Goal: Task Accomplishment & Management: Use online tool/utility

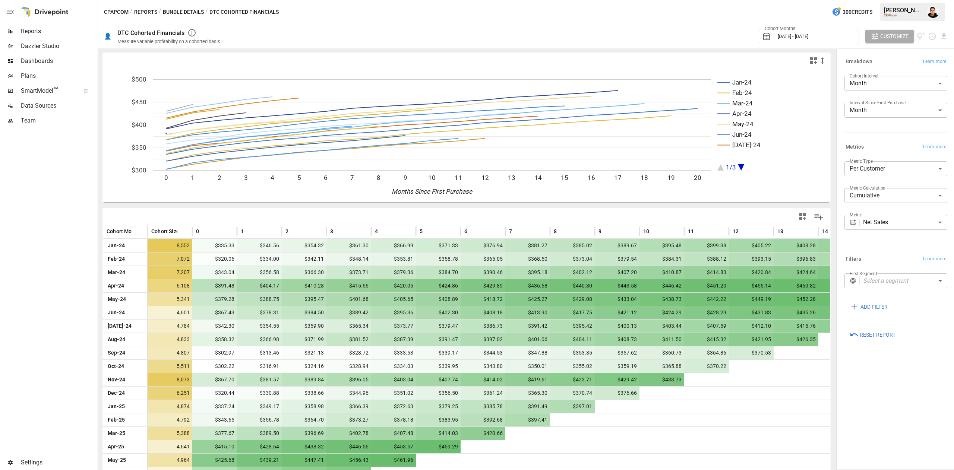
scroll to position [66, 0]
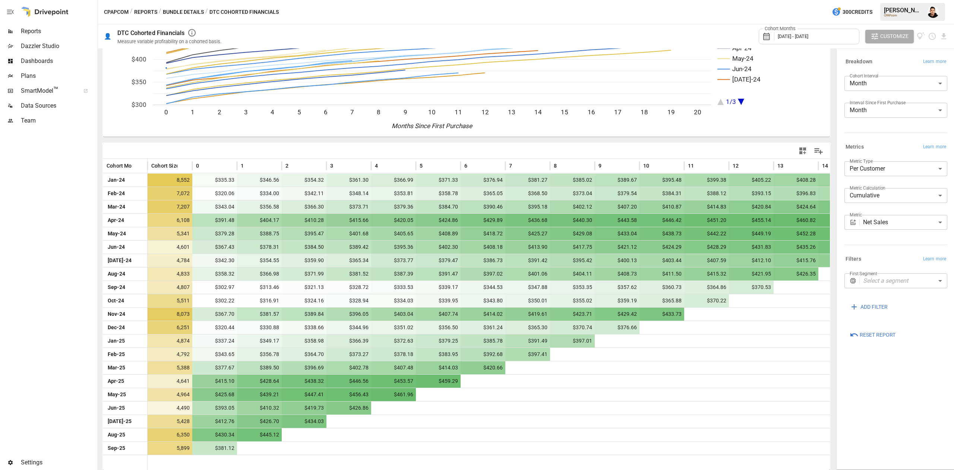
click at [896, 0] on body "Reports Dazzler Studio Dashboards Plans SmartModel ™ Data Sources Team Settings…" at bounding box center [477, 0] width 954 height 0
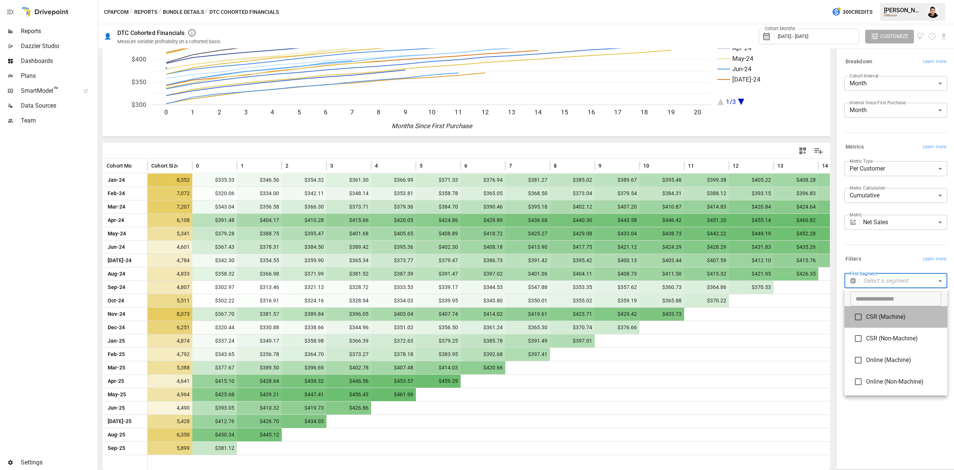
click at [884, 320] on span "CSR (Machine)" at bounding box center [903, 317] width 75 height 9
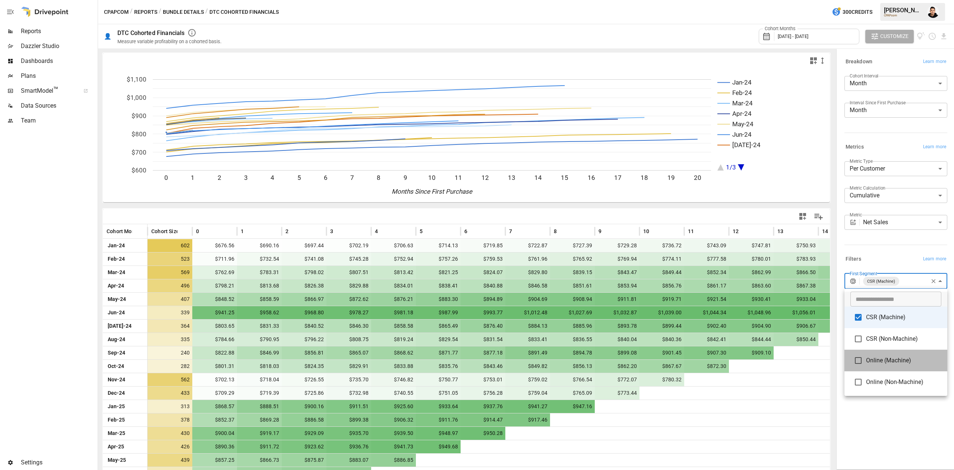
click at [878, 363] on span "Online (Machine)" at bounding box center [903, 360] width 75 height 9
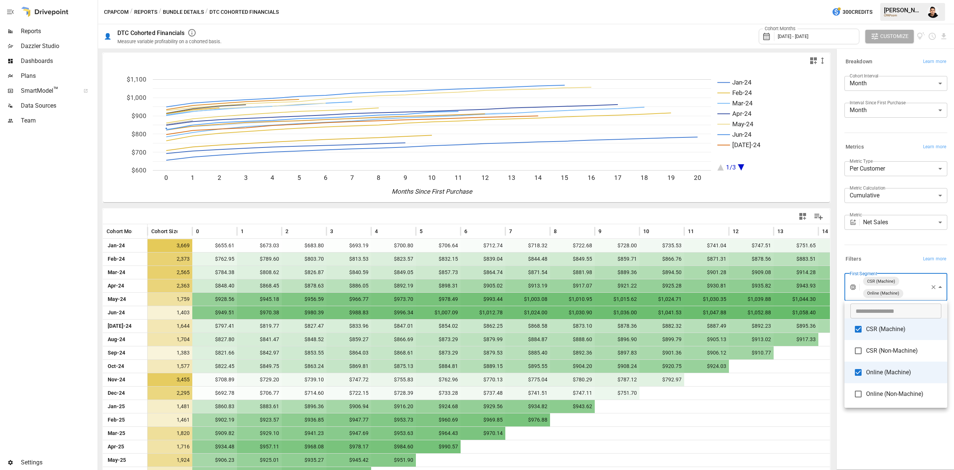
click at [834, 394] on div at bounding box center [477, 235] width 954 height 470
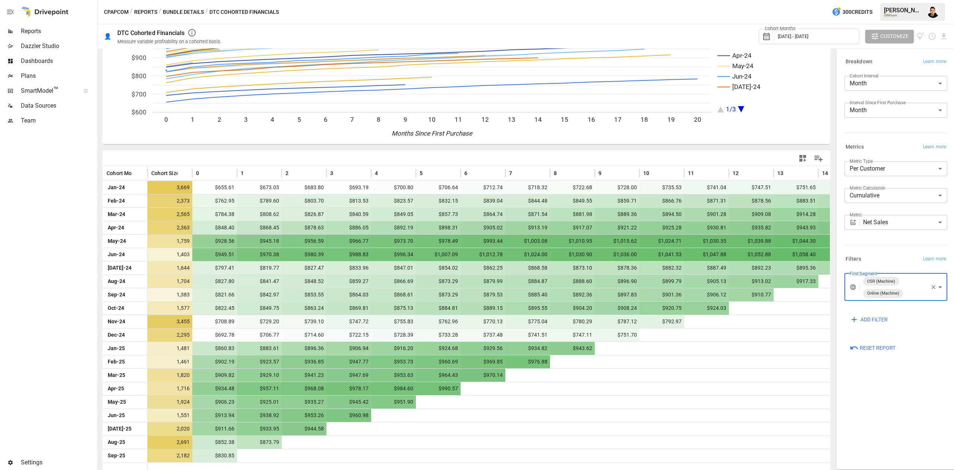
scroll to position [66, 0]
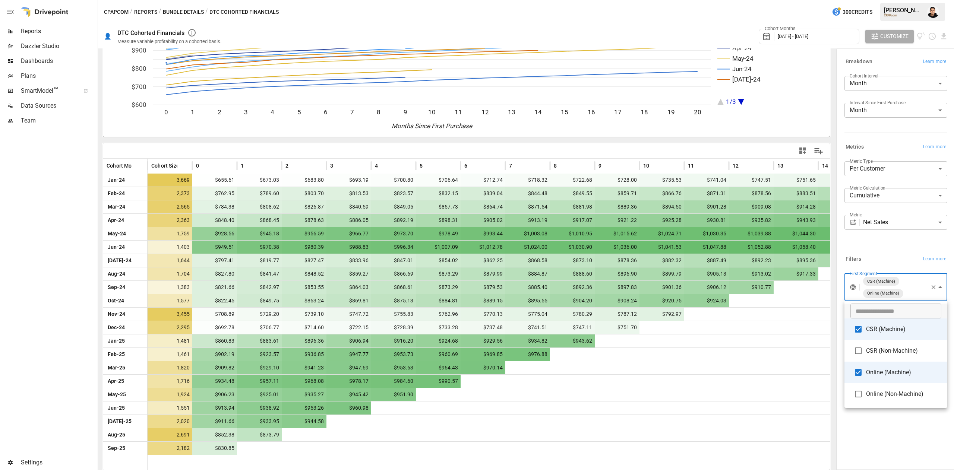
click at [913, 0] on body "Reports Dazzler Studio Dashboards Plans SmartModel ™ Data Sources Team Settings…" at bounding box center [477, 0] width 954 height 0
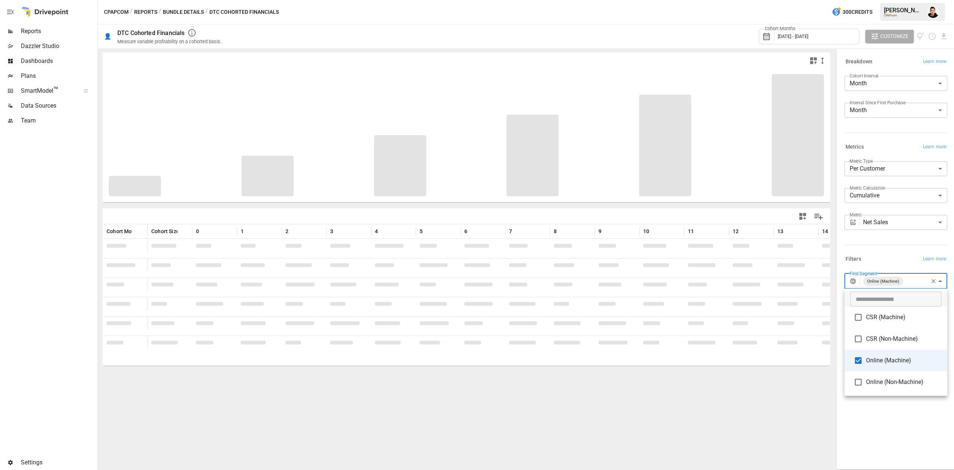
click at [868, 339] on span "CSR (Non-Machine)" at bounding box center [903, 339] width 75 height 9
click at [869, 385] on span "Online (Non-Machine)" at bounding box center [903, 382] width 75 height 9
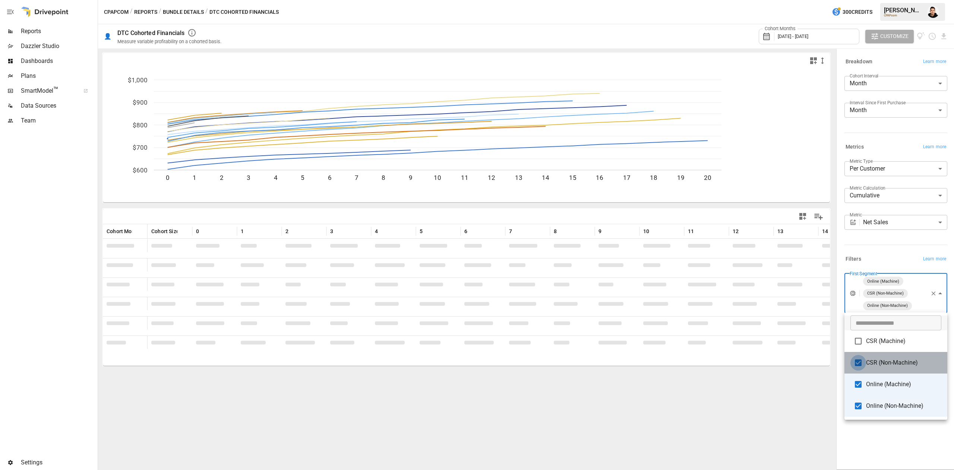
click at [860, 386] on ul "​ CSR (Machine) CSR (Non-Machine) Online (Machine) Online (Non-Machine)" at bounding box center [896, 366] width 103 height 107
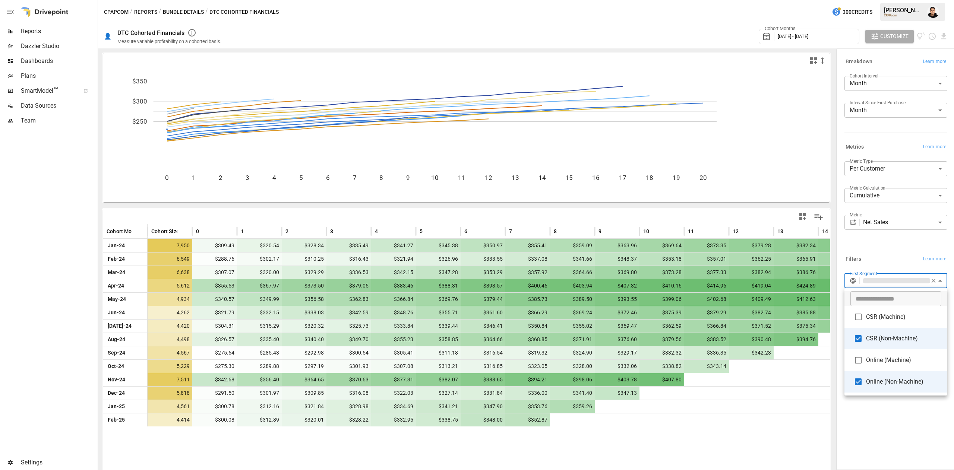
type input "**********"
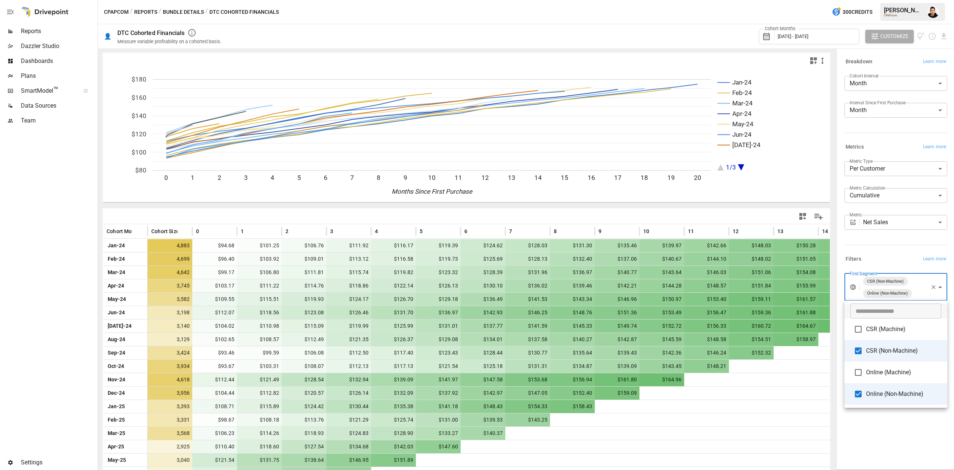
click at [828, 425] on div at bounding box center [477, 235] width 954 height 470
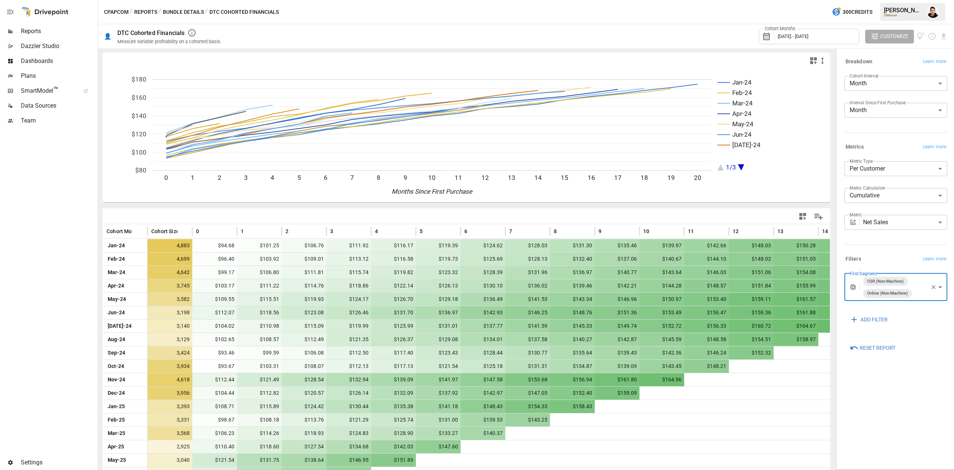
scroll to position [66, 0]
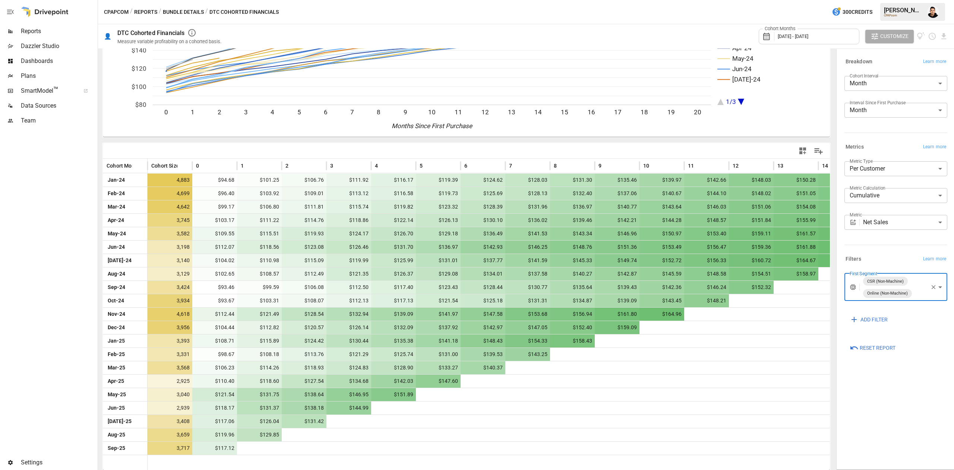
click at [886, 405] on div "**********" at bounding box center [896, 260] width 115 height 418
click at [912, 0] on body "Reports Dazzler Studio Dashboards Plans SmartModel ™ Data Sources Team Settings…" at bounding box center [477, 0] width 954 height 0
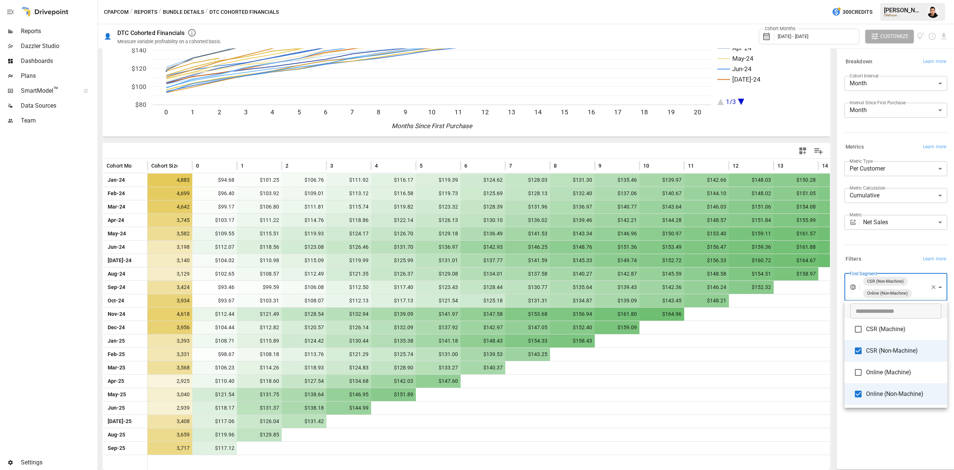
click at [809, 101] on div at bounding box center [477, 235] width 954 height 470
